Goal: Check status

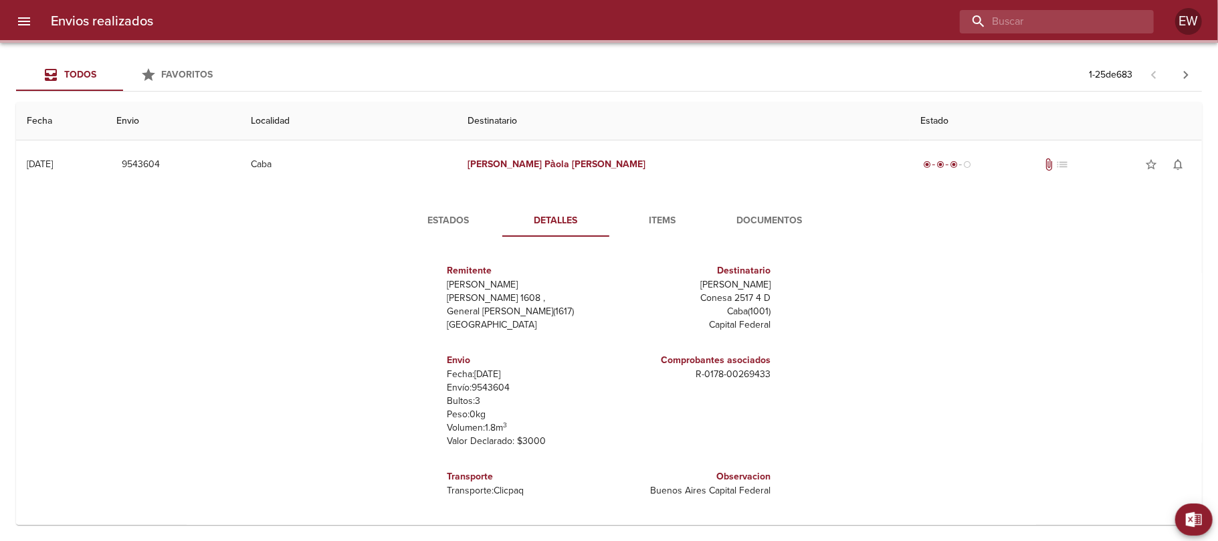
click at [1070, 25] on input "buscar" at bounding box center [1044, 21] width 171 height 23
paste input "[PERSON_NAME]"
type input "[PERSON_NAME]"
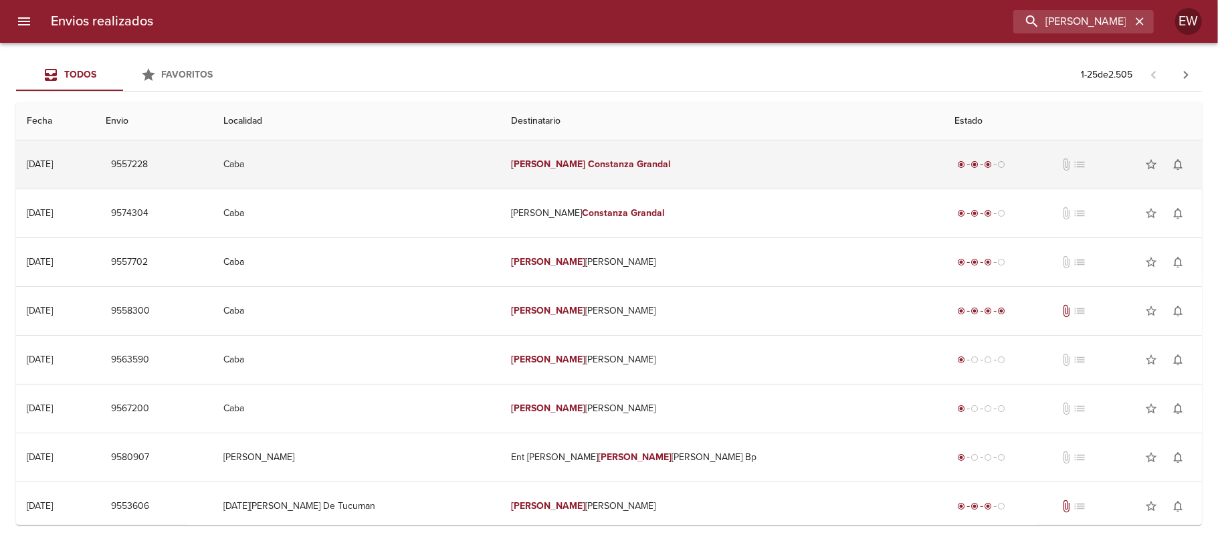
click at [621, 160] on em "Constanza" at bounding box center [611, 163] width 46 height 11
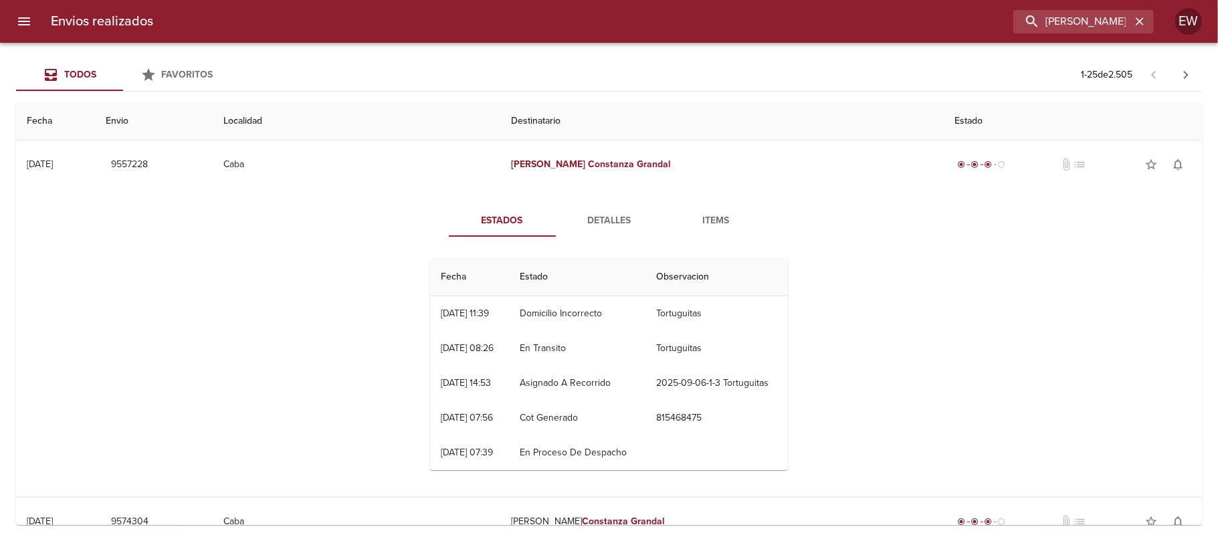
click at [600, 217] on span "Detalles" at bounding box center [609, 221] width 91 height 17
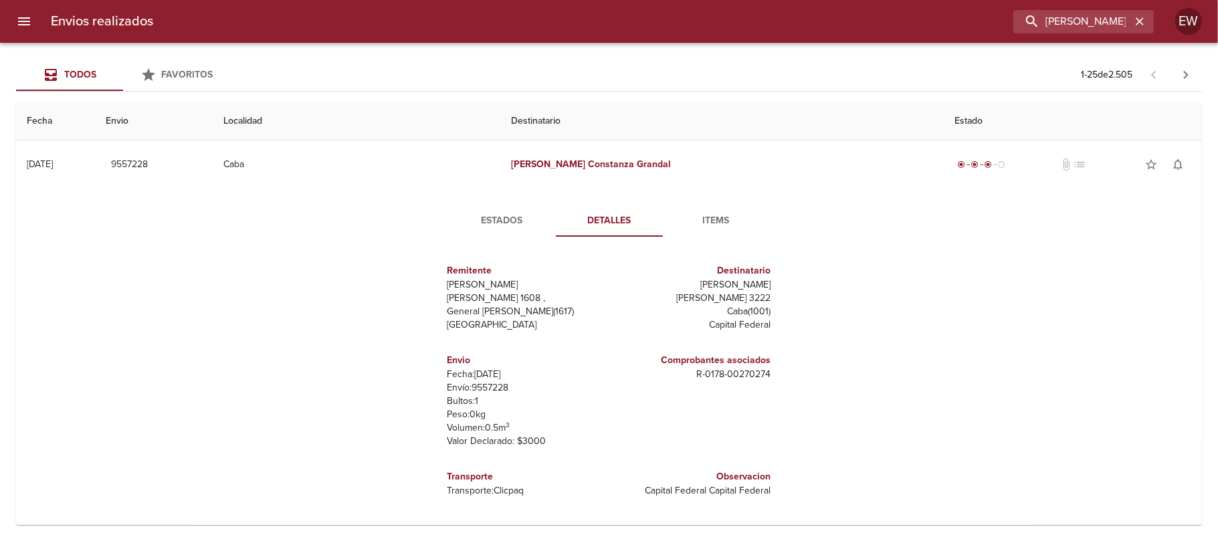
click at [509, 223] on span "Estados" at bounding box center [502, 221] width 91 height 17
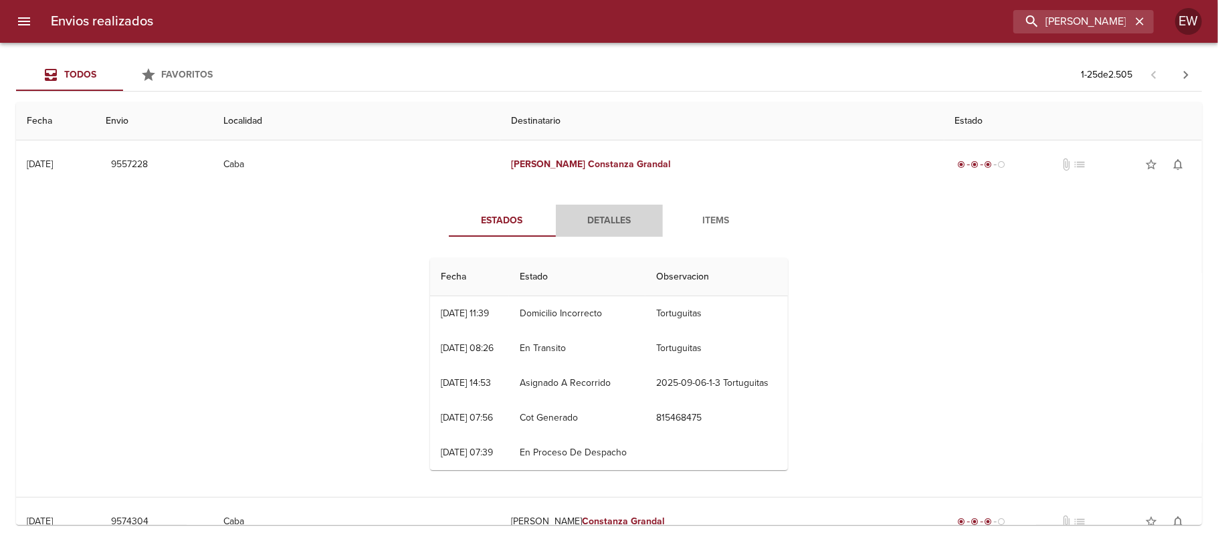
click at [608, 223] on span "Detalles" at bounding box center [609, 221] width 91 height 17
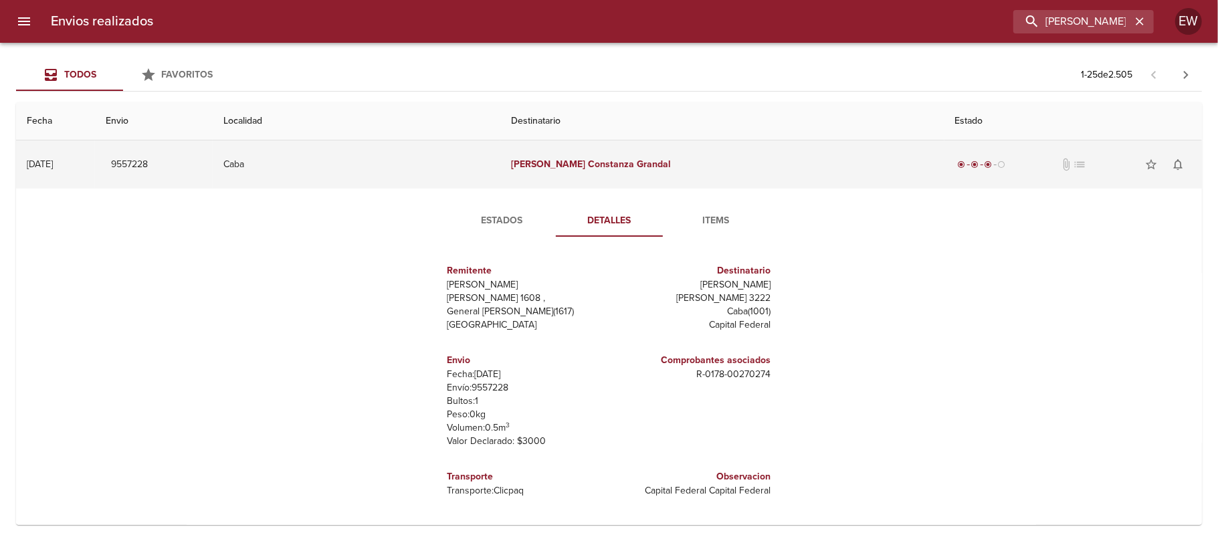
click at [500, 163] on td "Caba" at bounding box center [357, 164] width 288 height 48
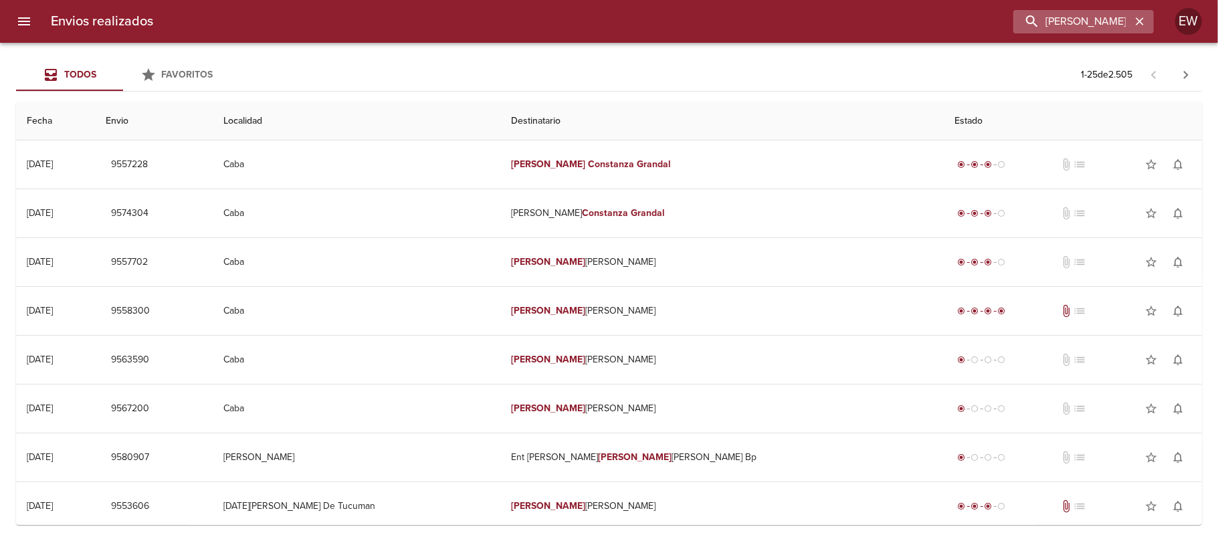
click at [1137, 25] on icon "button" at bounding box center [1139, 21] width 8 height 8
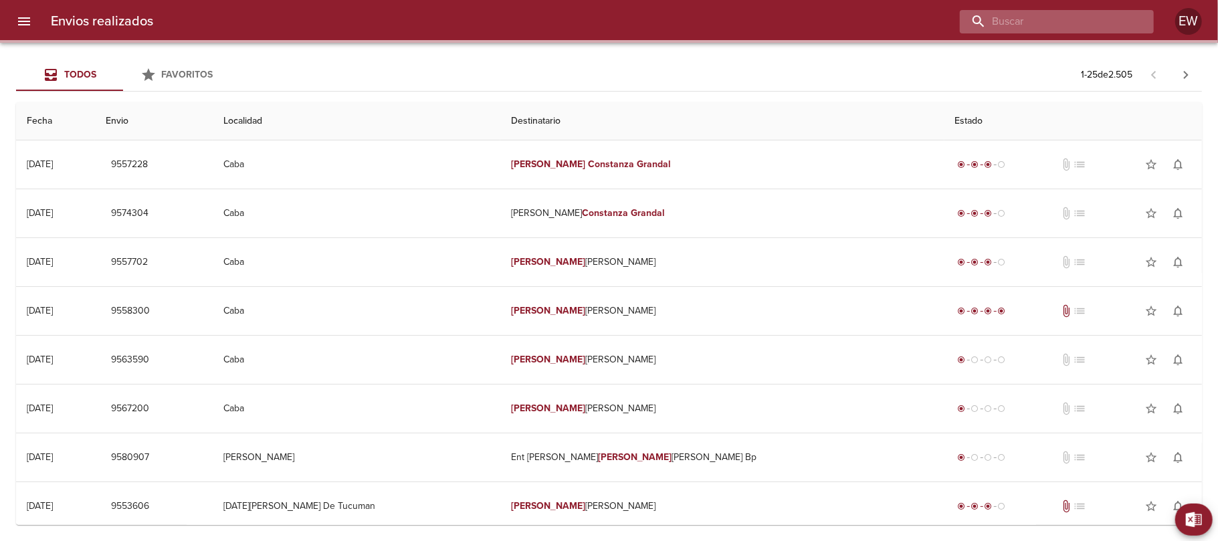
click at [1095, 17] on input "buscar" at bounding box center [1044, 21] width 171 height 23
paste input "[PERSON_NAME]"
type input "[PERSON_NAME]"
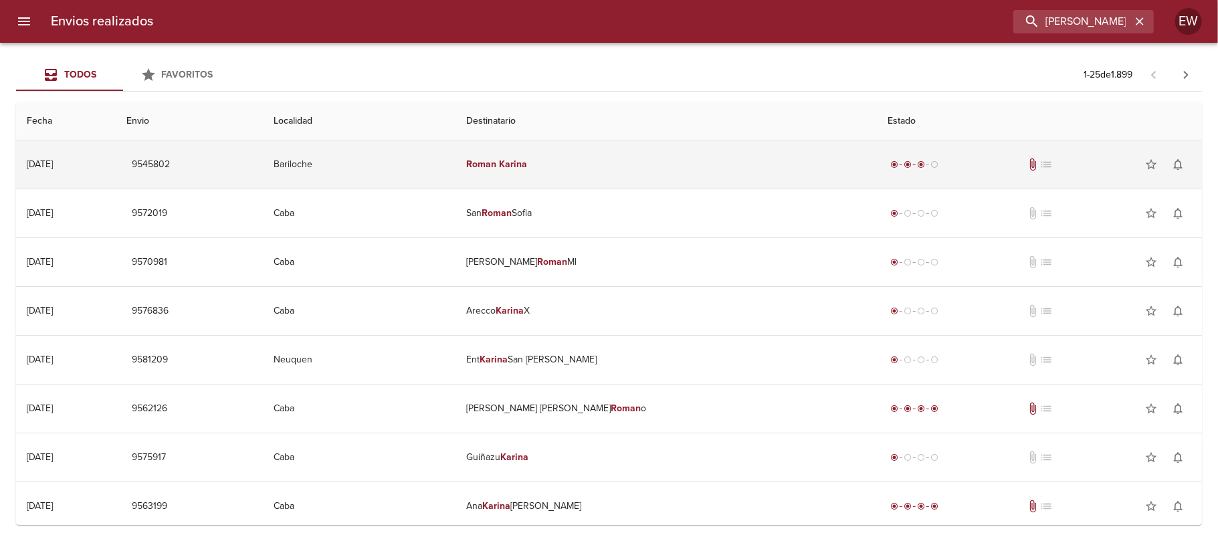
click at [664, 147] on td "[PERSON_NAME]" at bounding box center [665, 164] width 421 height 48
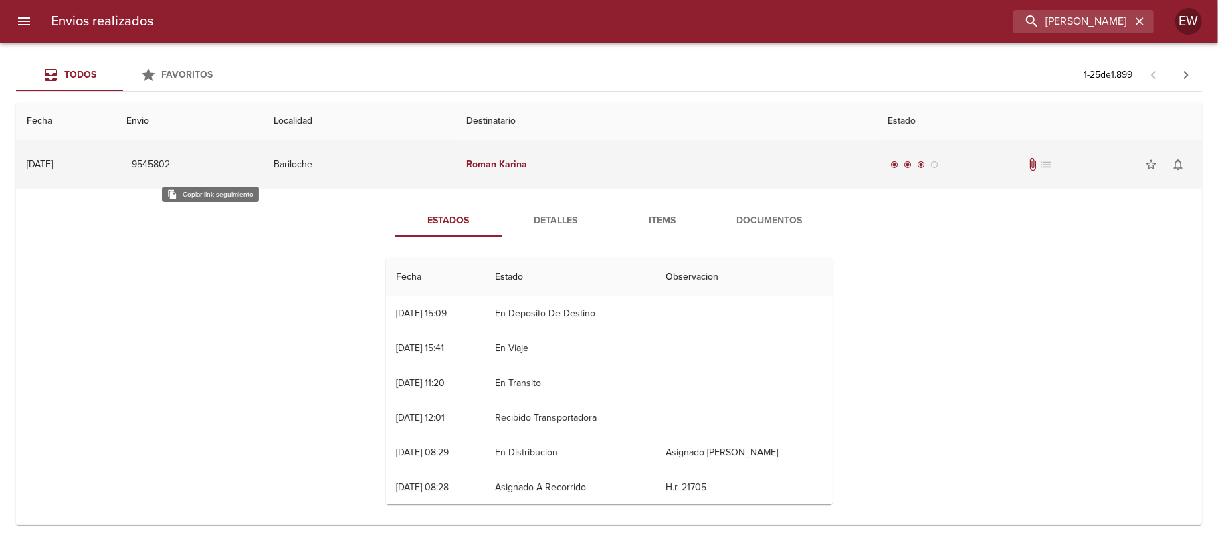
click at [170, 162] on span "9545802" at bounding box center [151, 164] width 38 height 17
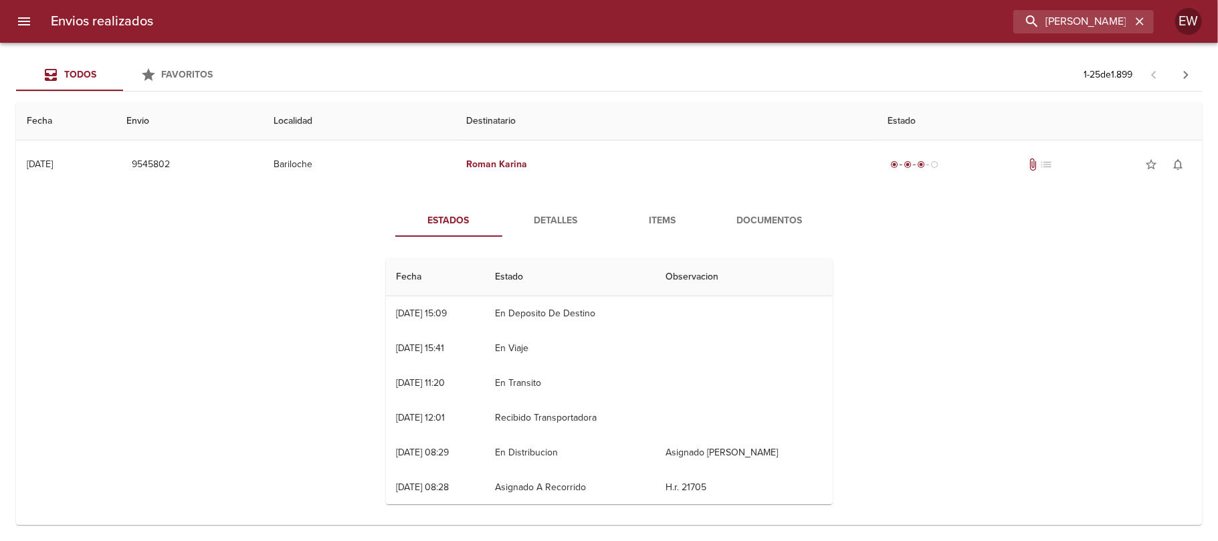
click at [530, 219] on span "Detalles" at bounding box center [555, 221] width 91 height 17
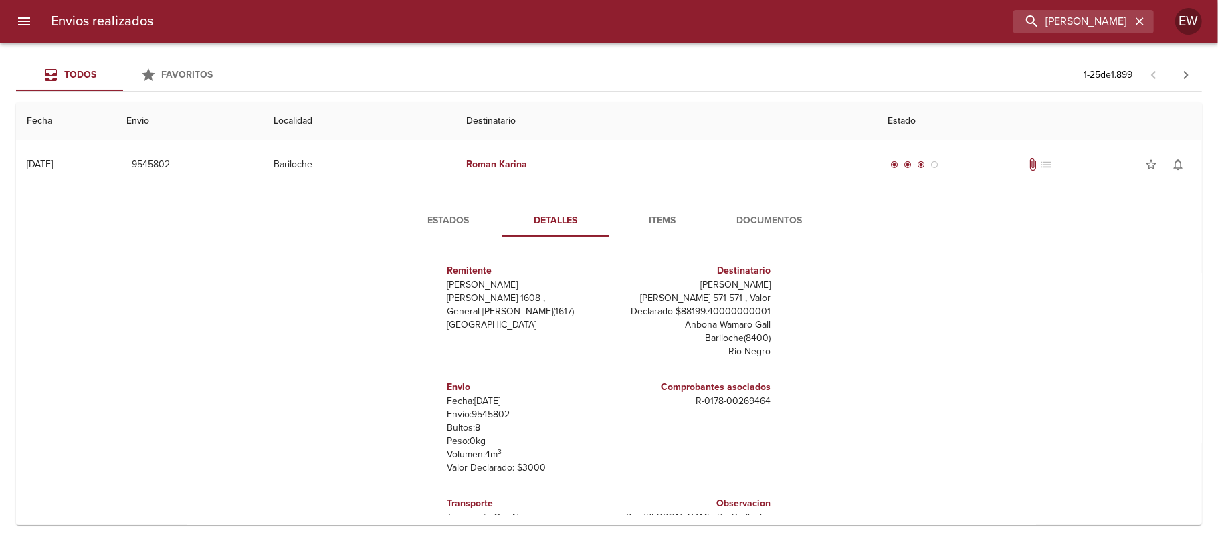
scroll to position [59, 0]
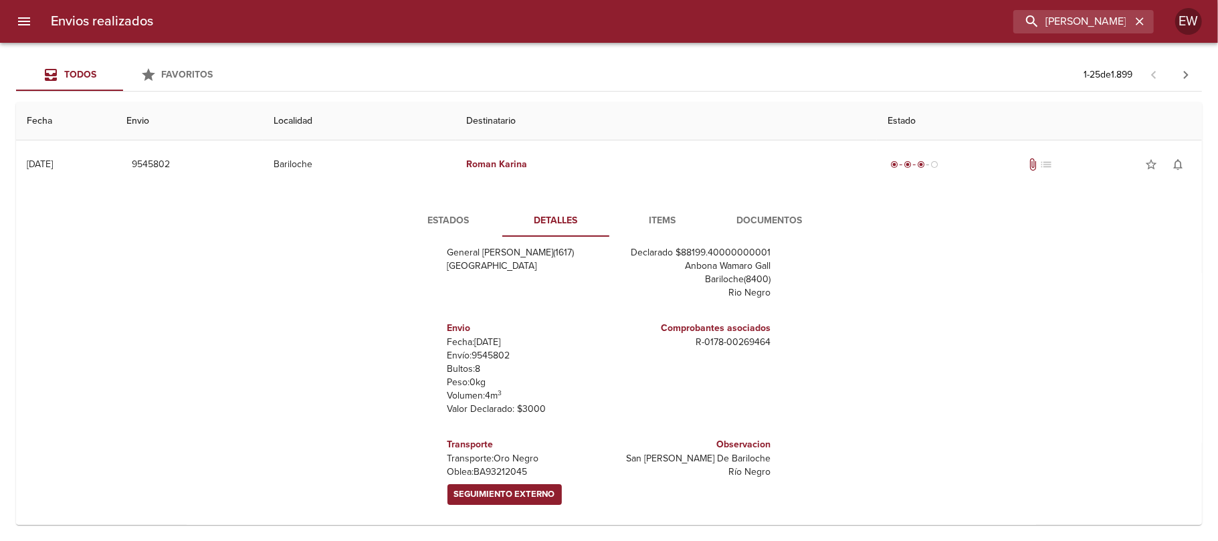
click at [424, 235] on button "Estados" at bounding box center [448, 221] width 107 height 32
